Goal: Transaction & Acquisition: Subscribe to service/newsletter

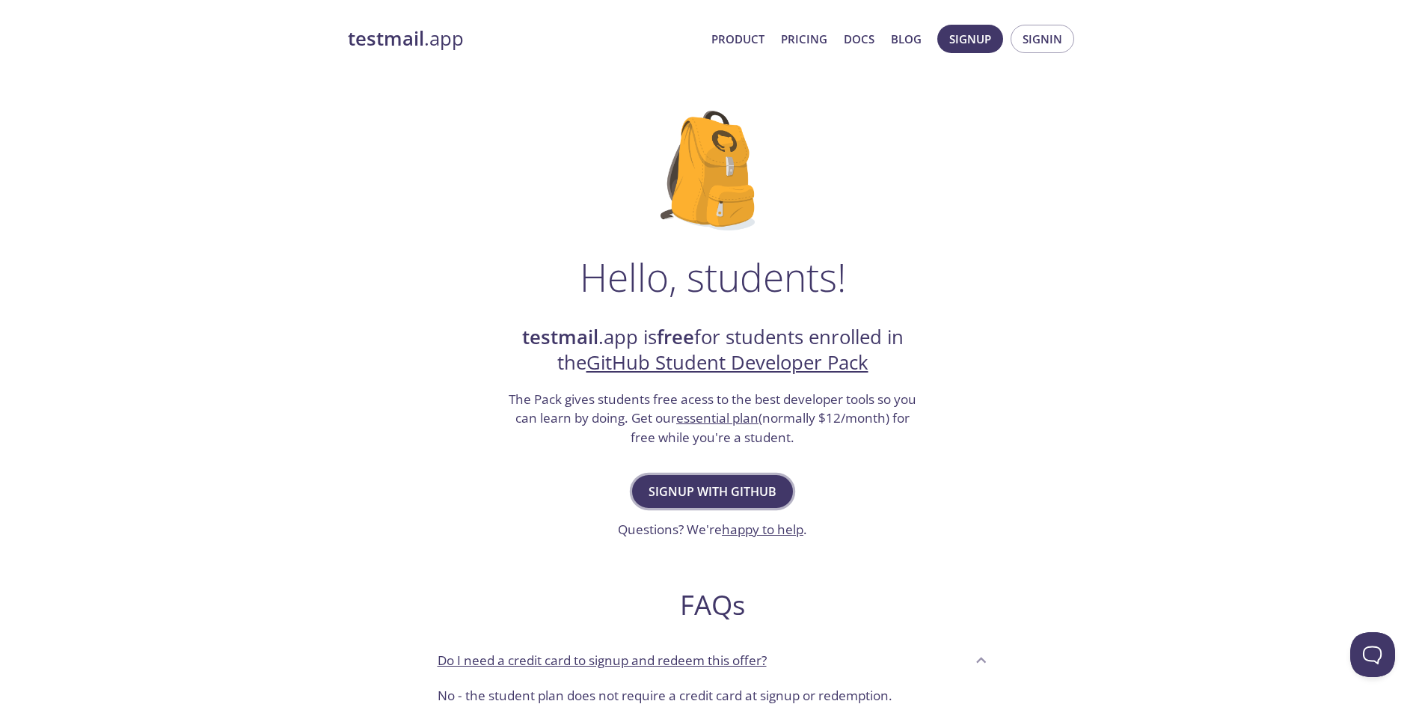
click at [672, 494] on span "Signup with GitHub" at bounding box center [712, 491] width 128 height 21
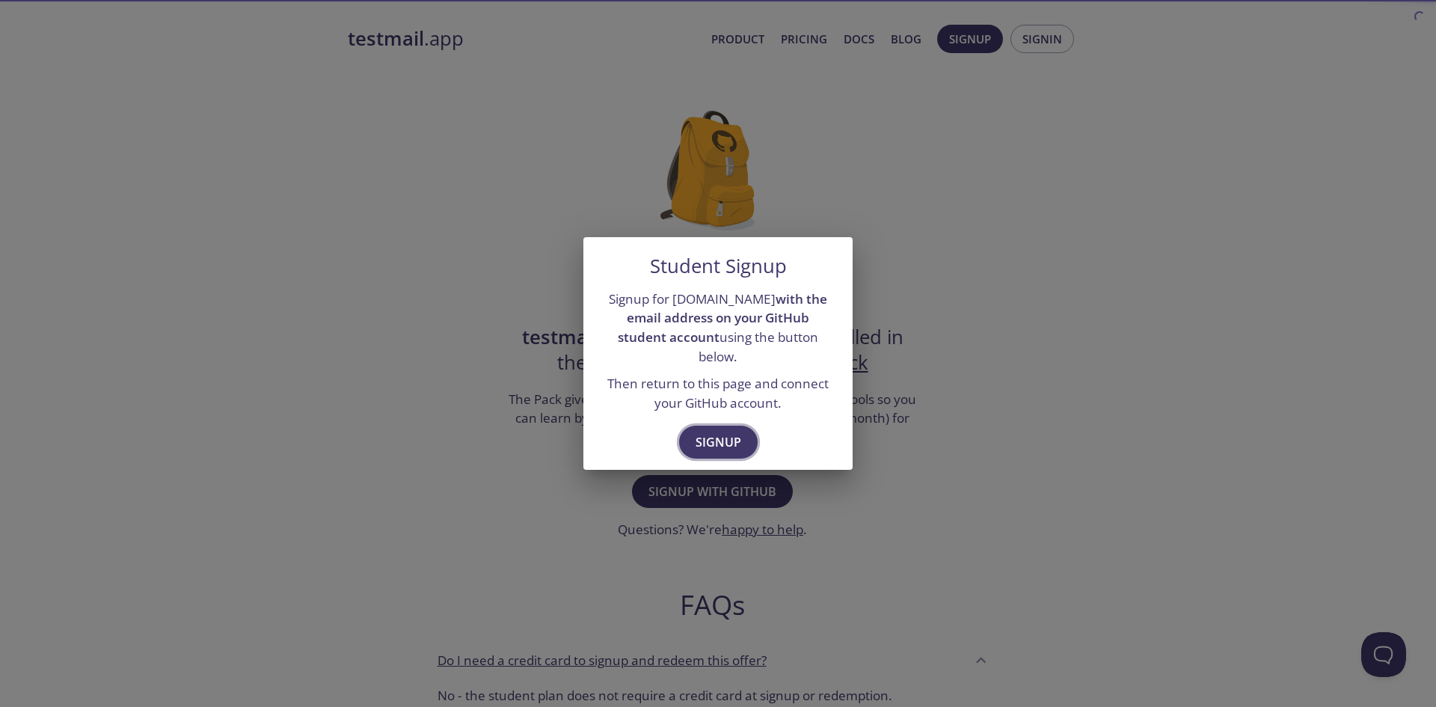
click at [720, 439] on span "Signup" at bounding box center [719, 442] width 46 height 21
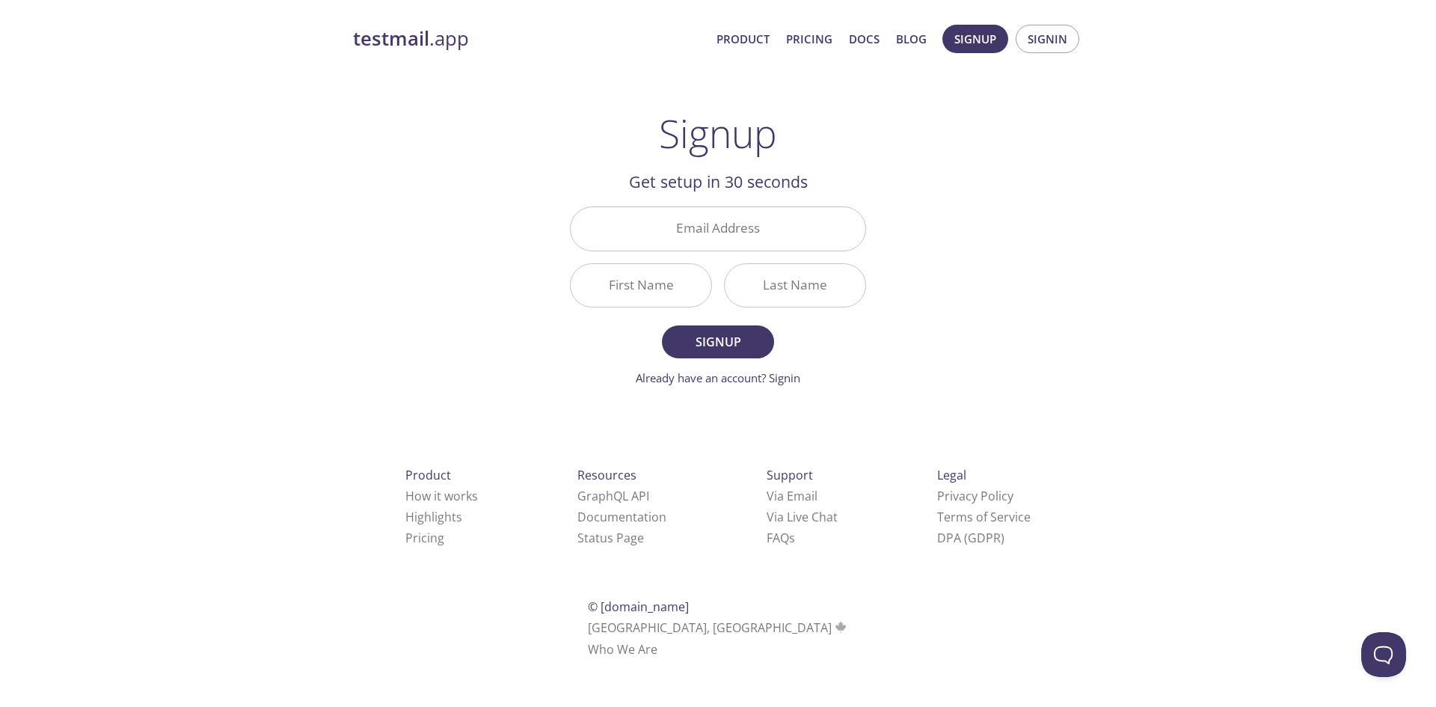
click at [905, 323] on div "testmail .app Product Pricing Docs Blog Signup Signin Signup Get setup in 30 se…" at bounding box center [718, 358] width 766 height 687
click at [668, 224] on input "Email Address" at bounding box center [718, 228] width 295 height 43
click at [361, 232] on div "testmail .app Product Pricing Docs Blog Signup Signin Signup Get setup in 30 se…" at bounding box center [718, 358] width 766 height 687
click at [690, 223] on input "Email Address" at bounding box center [718, 228] width 295 height 43
type input "[EMAIL_ADDRESS][DOMAIN_NAME]"
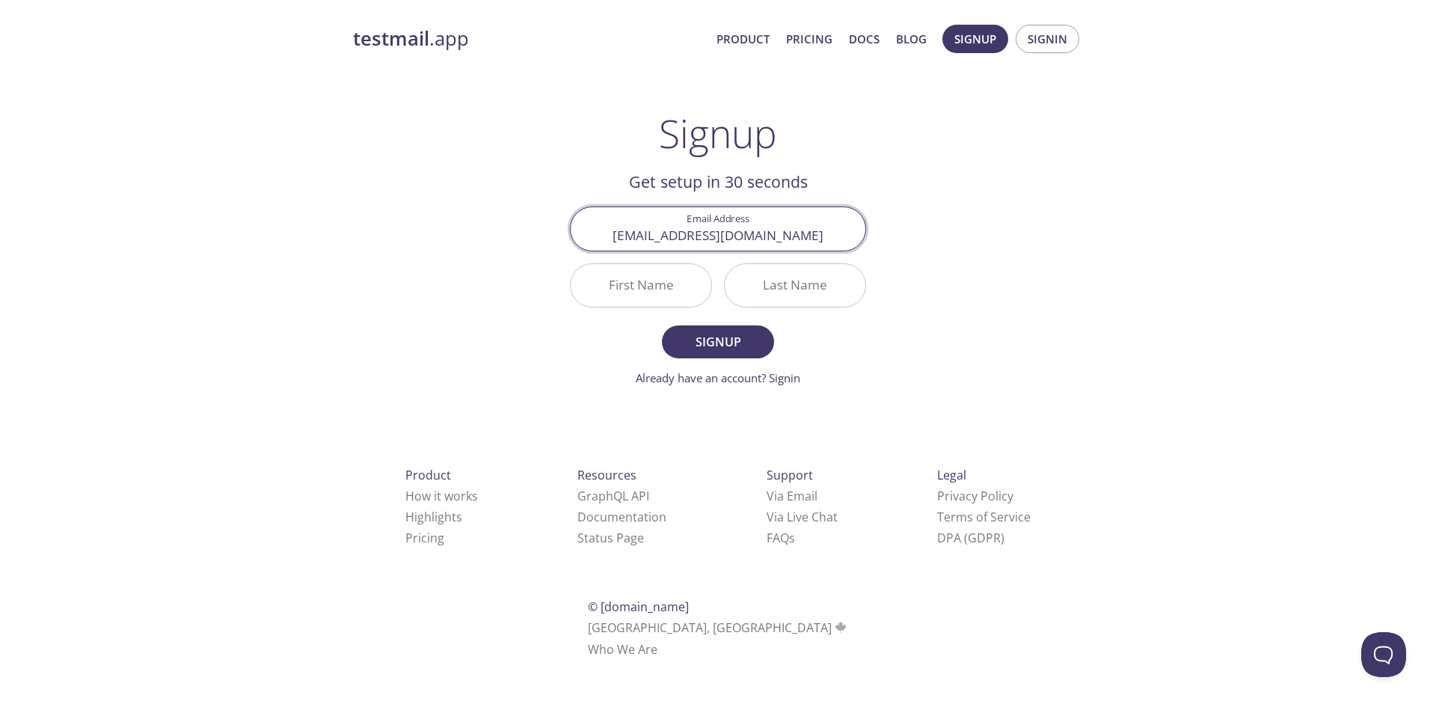
click at [667, 278] on input "First Name" at bounding box center [641, 285] width 141 height 43
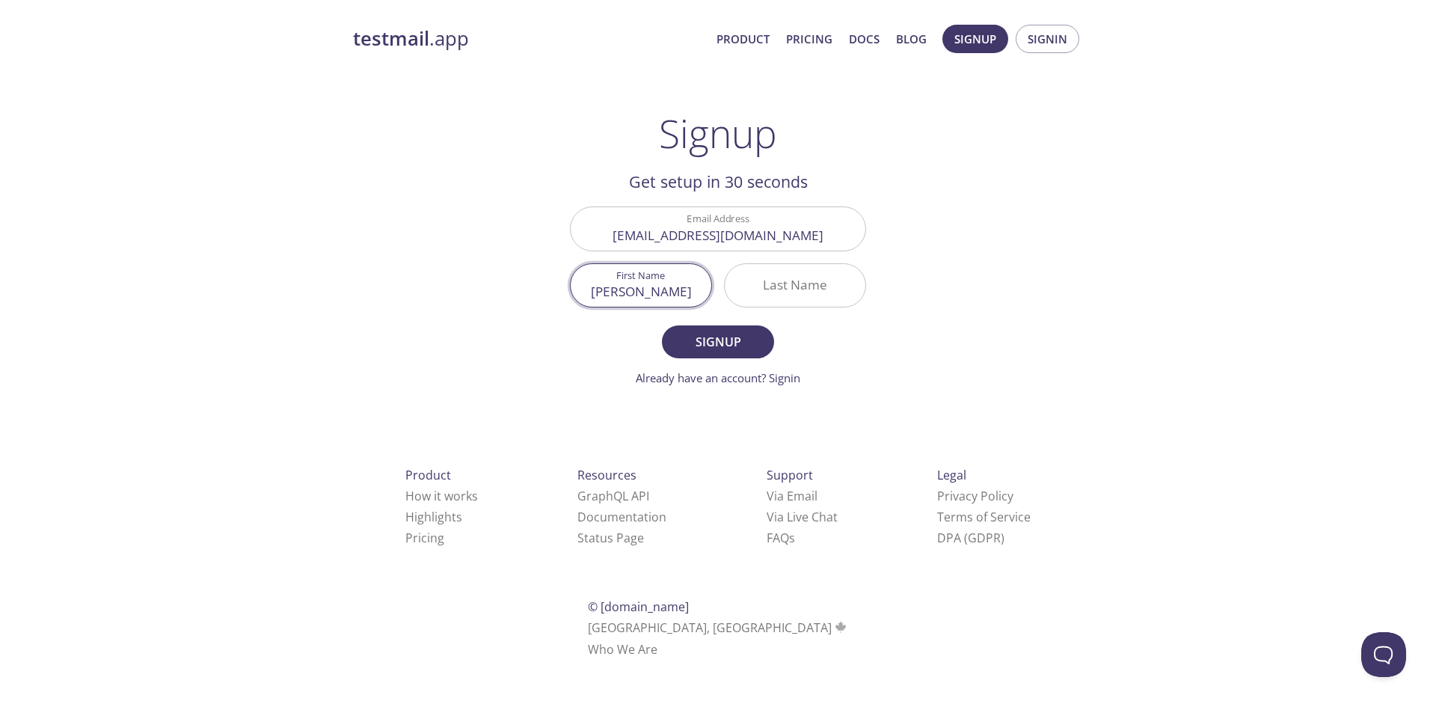
type input "[PERSON_NAME]"
type input "Sandamal"
click at [742, 334] on span "Signup" at bounding box center [717, 341] width 79 height 21
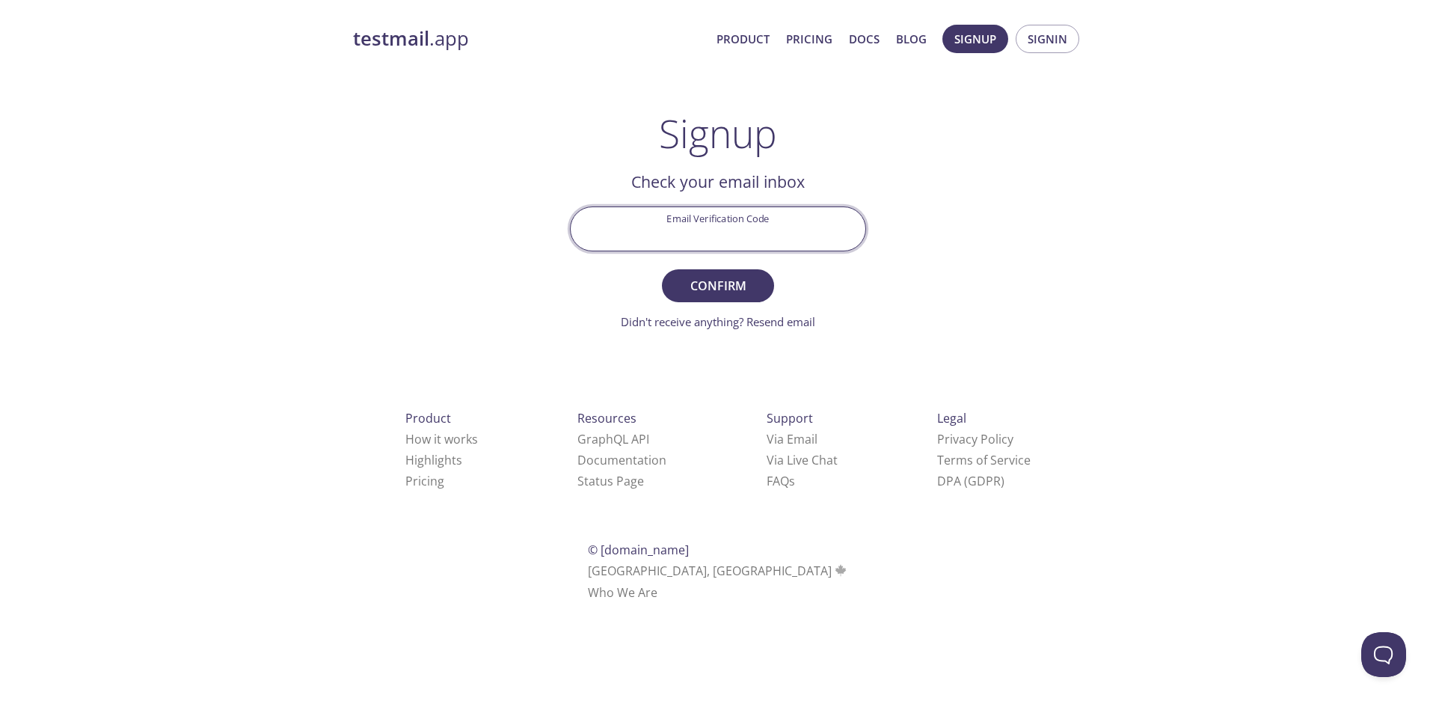
click at [694, 218] on input "Email Verification Code" at bounding box center [718, 228] width 295 height 43
click at [708, 236] on input "Email Verification Code" at bounding box center [718, 228] width 295 height 43
paste input "ZXEMK5X"
type input "ZXEMK5X"
click at [1042, 285] on div "testmail .app Product Pricing Docs Blog Signup Signin Signup Get setup in 30 se…" at bounding box center [718, 330] width 766 height 630
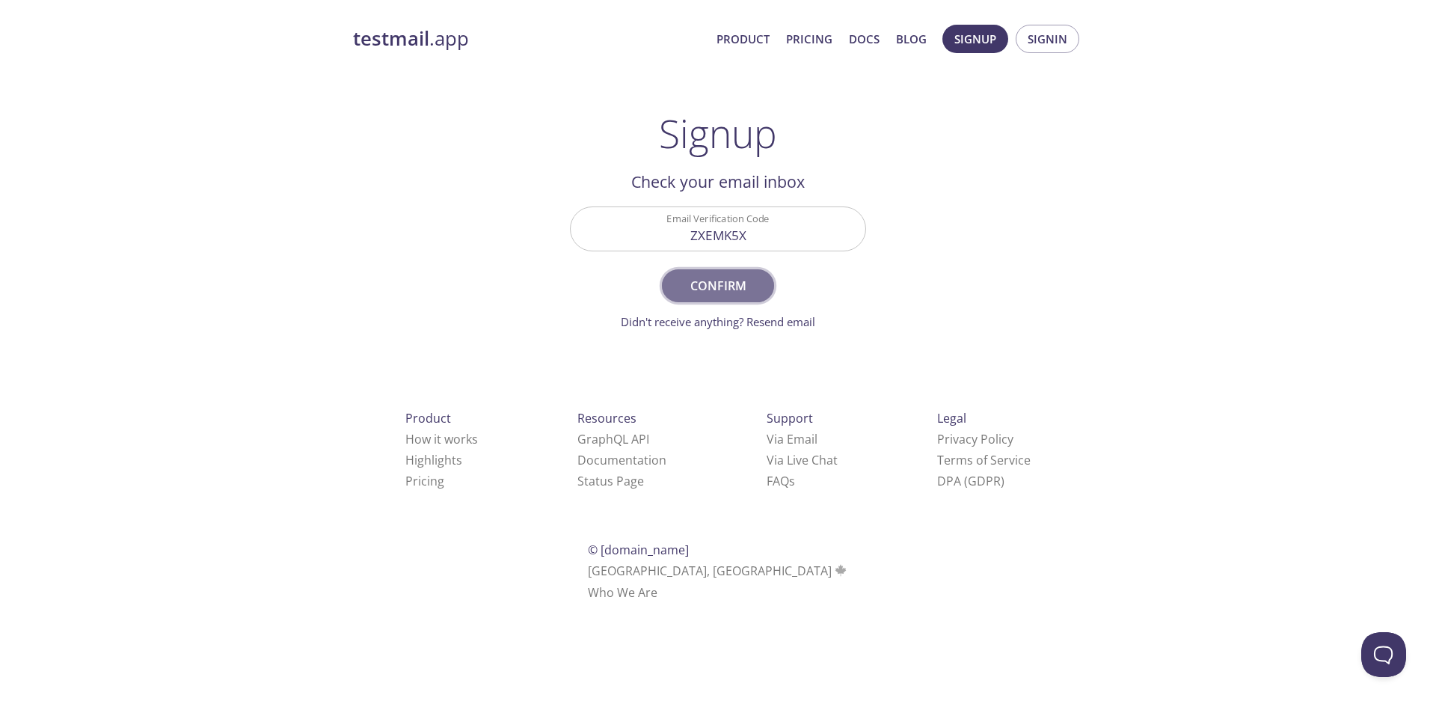
click at [730, 285] on span "Confirm" at bounding box center [717, 285] width 79 height 21
